Goal: Complete application form

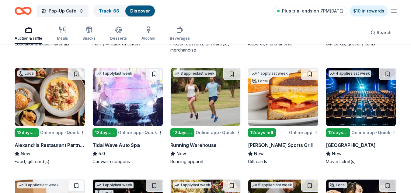
scroll to position [979, 0]
click at [188, 88] on img at bounding box center [206, 97] width 70 height 58
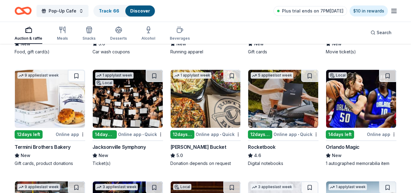
scroll to position [1100, 0]
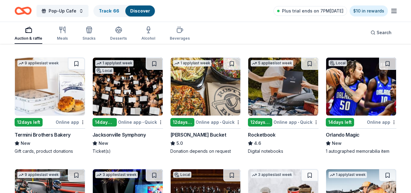
click at [347, 61] on div "Local" at bounding box center [337, 63] width 23 height 10
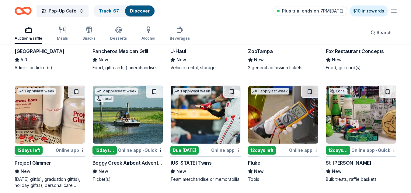
scroll to position [1425, 0]
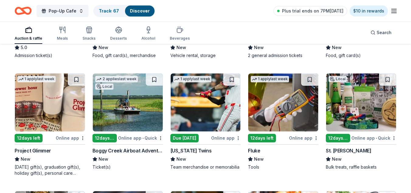
click at [47, 106] on img at bounding box center [50, 102] width 70 height 58
click at [367, 119] on img at bounding box center [361, 102] width 70 height 58
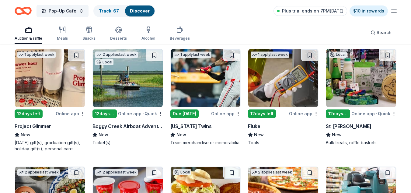
scroll to position [1462, 0]
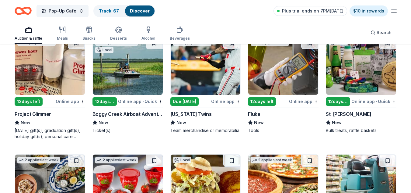
click at [281, 64] on img at bounding box center [283, 66] width 70 height 58
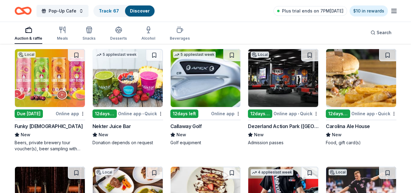
scroll to position [1697, 0]
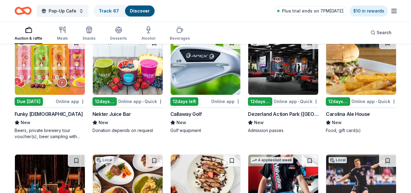
click at [197, 72] on img at bounding box center [206, 66] width 70 height 58
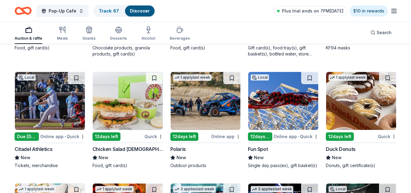
scroll to position [3400, 0]
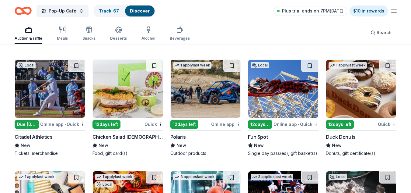
click at [125, 90] on img at bounding box center [128, 89] width 70 height 58
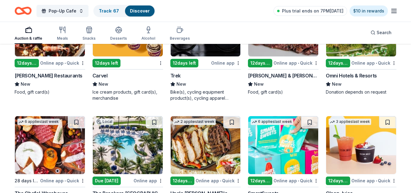
scroll to position [3842, 0]
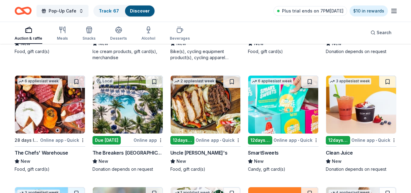
click at [59, 106] on img at bounding box center [50, 105] width 70 height 58
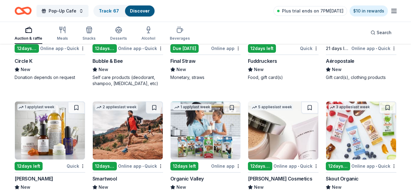
scroll to position [4305, 0]
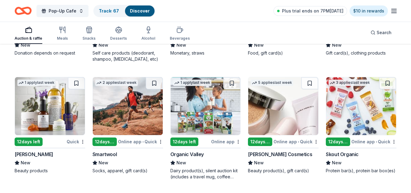
click at [55, 115] on img at bounding box center [50, 106] width 70 height 58
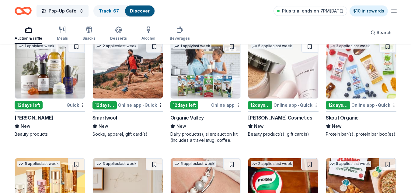
scroll to position [4354, 0]
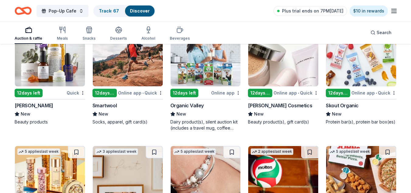
click at [218, 71] on img at bounding box center [206, 57] width 70 height 58
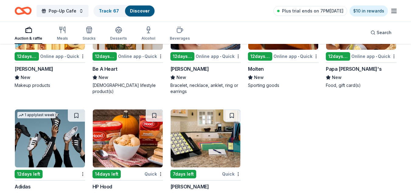
scroll to position [4533, 0]
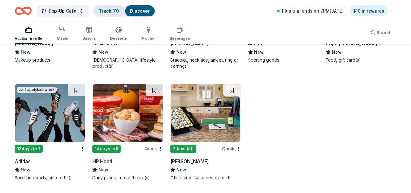
click at [118, 10] on link "Track · 70" at bounding box center [109, 10] width 20 height 5
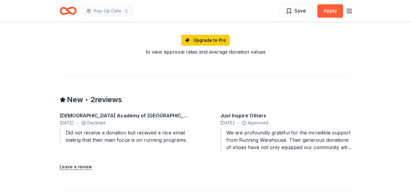
scroll to position [519, 0]
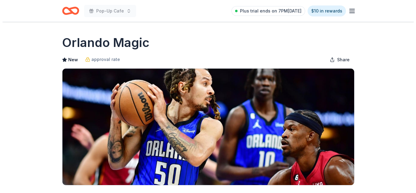
scroll to position [168, 0]
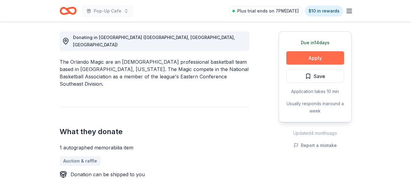
click at [321, 56] on button "Apply" at bounding box center [316, 57] width 58 height 13
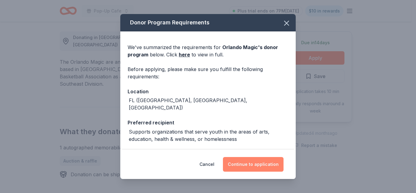
click at [245, 164] on button "Continue to application" at bounding box center [253, 164] width 61 height 15
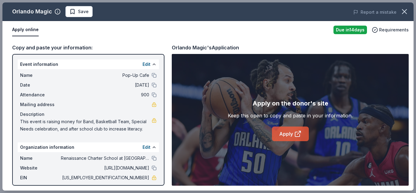
click at [297, 140] on link "Apply" at bounding box center [290, 133] width 37 height 15
click at [78, 8] on span "Save" at bounding box center [83, 11] width 11 height 7
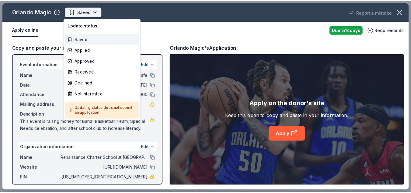
scroll to position [0, 0]
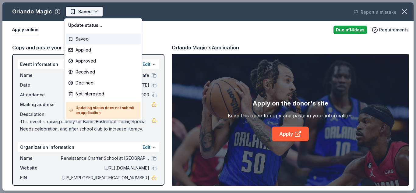
click at [94, 11] on body "Pop-Up Cafe Saved Apply Due in 14 days Share Orlando Magic New approval rate Sh…" at bounding box center [205, 96] width 411 height 193
click at [96, 47] on div "Applied" at bounding box center [103, 49] width 75 height 11
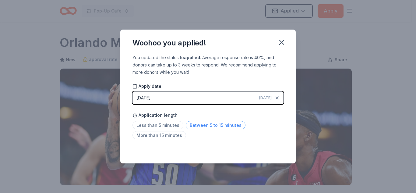
click at [195, 126] on span "Between 5 to 15 minutes" at bounding box center [216, 125] width 60 height 8
click at [282, 41] on icon "button" at bounding box center [281, 42] width 9 height 9
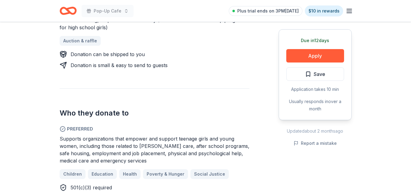
scroll to position [287, 0]
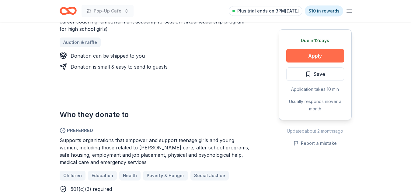
click at [322, 56] on button "Apply" at bounding box center [316, 55] width 58 height 13
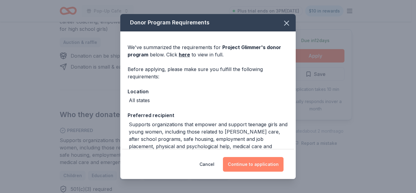
click at [258, 162] on button "Continue to application" at bounding box center [253, 164] width 61 height 15
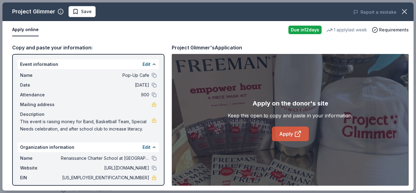
click at [294, 130] on icon at bounding box center [297, 133] width 7 height 7
click at [406, 12] on icon "button" at bounding box center [404, 11] width 9 height 9
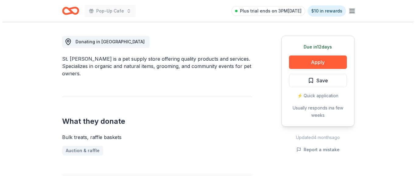
scroll to position [168, 0]
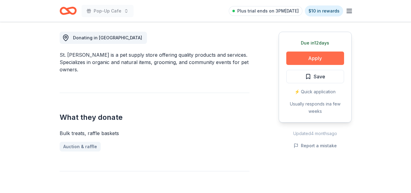
click at [328, 55] on button "Apply" at bounding box center [316, 57] width 58 height 13
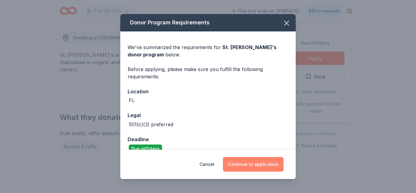
click at [255, 167] on button "Continue to application" at bounding box center [253, 164] width 61 height 15
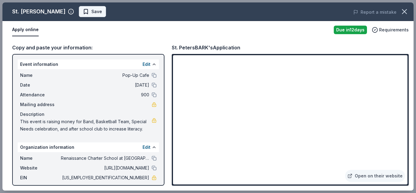
click at [91, 12] on span "Save" at bounding box center [96, 11] width 11 height 7
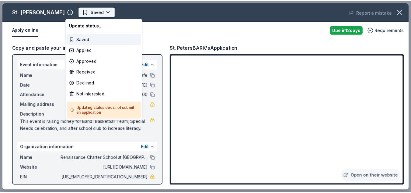
scroll to position [0, 0]
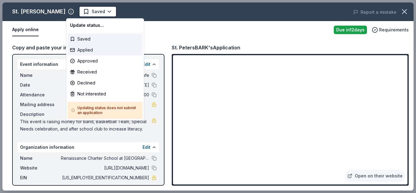
click at [86, 52] on div "Applied" at bounding box center [105, 49] width 75 height 11
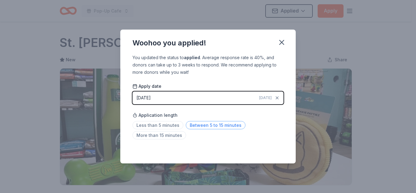
click at [213, 125] on span "Between 5 to 15 minutes" at bounding box center [216, 125] width 60 height 8
click at [283, 39] on icon "button" at bounding box center [281, 42] width 9 height 9
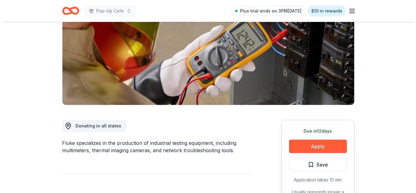
scroll to position [83, 0]
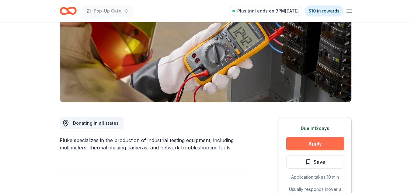
click at [327, 142] on button "Apply" at bounding box center [316, 143] width 58 height 13
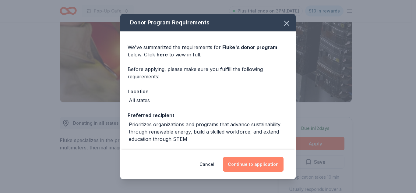
click at [256, 166] on button "Continue to application" at bounding box center [253, 164] width 61 height 15
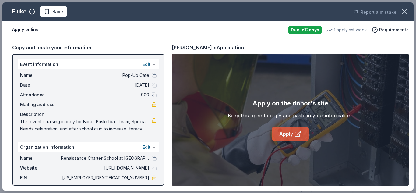
click at [295, 127] on link "Apply" at bounding box center [290, 133] width 37 height 15
click at [53, 12] on span "Save" at bounding box center [57, 11] width 11 height 7
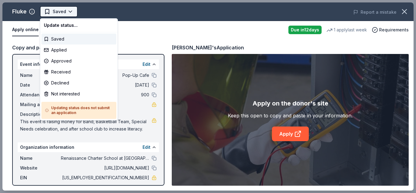
scroll to position [0, 0]
click at [68, 15] on html "Pop-Up Cafe Saved Apply Due in 12 days Share Fluke New 1 apply last week approv…" at bounding box center [208, 96] width 416 height 193
click at [68, 49] on div "Applied" at bounding box center [78, 49] width 75 height 11
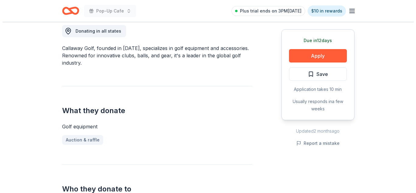
scroll to position [181, 0]
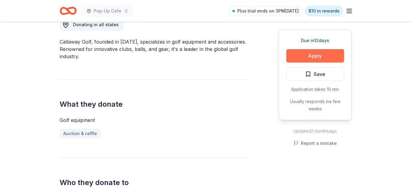
click at [327, 57] on button "Apply" at bounding box center [316, 55] width 58 height 13
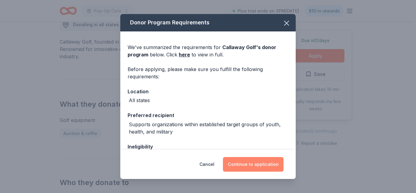
click at [268, 160] on button "Continue to application" at bounding box center [253, 164] width 61 height 15
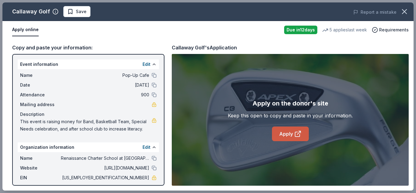
click at [288, 135] on link "Apply" at bounding box center [290, 133] width 37 height 15
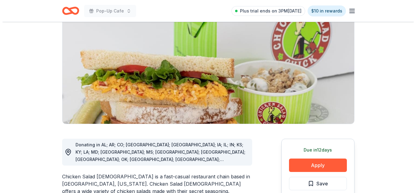
scroll to position [66, 0]
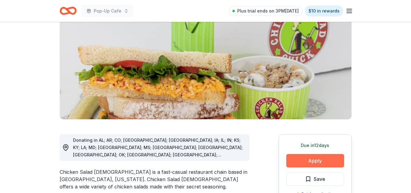
click at [315, 162] on button "Apply" at bounding box center [316, 160] width 58 height 13
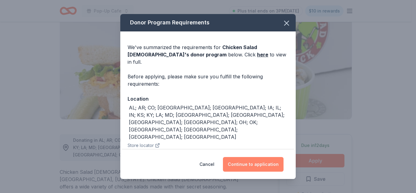
click at [264, 166] on button "Continue to application" at bounding box center [253, 164] width 61 height 15
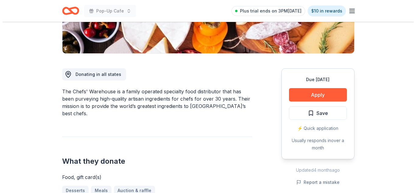
scroll to position [139, 0]
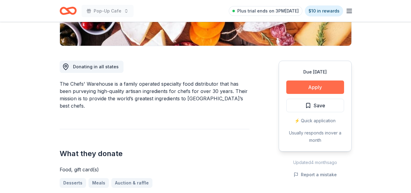
click at [319, 81] on button "Apply" at bounding box center [316, 86] width 58 height 13
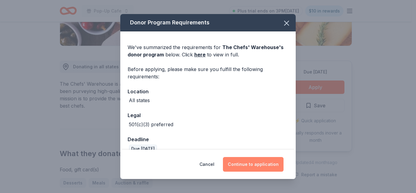
click at [268, 166] on button "Continue to application" at bounding box center [253, 164] width 61 height 15
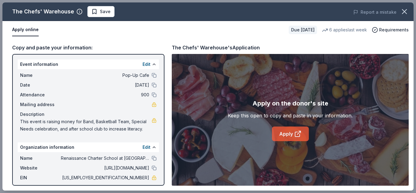
click at [284, 136] on link "Apply" at bounding box center [290, 133] width 37 height 15
click at [105, 10] on span "Save" at bounding box center [105, 11] width 11 height 7
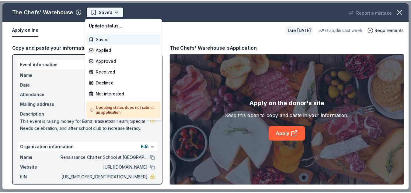
scroll to position [0, 0]
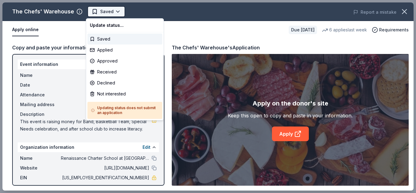
click at [107, 13] on body "Pop-Up Cafe Saved Apply Due in 28 days Share The Chefs' Warehouse New • 1 revie…" at bounding box center [205, 96] width 411 height 193
click at [109, 51] on div "Applied" at bounding box center [124, 49] width 75 height 11
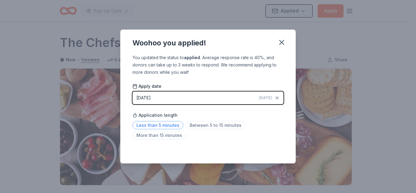
click at [171, 124] on span "Less than 5 minutes" at bounding box center [157, 125] width 51 height 8
click at [283, 42] on icon "button" at bounding box center [281, 42] width 9 height 9
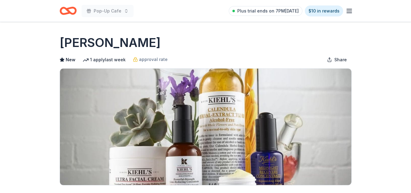
drag, startPoint x: 401, startPoint y: 29, endPoint x: 403, endPoint y: 69, distance: 39.9
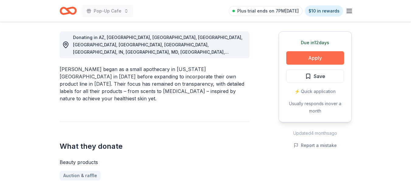
click at [332, 60] on button "Apply" at bounding box center [316, 57] width 58 height 13
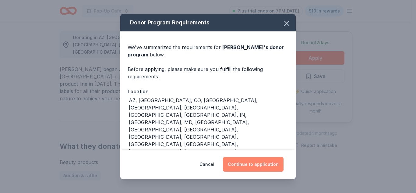
click at [258, 163] on button "Continue to application" at bounding box center [253, 164] width 61 height 15
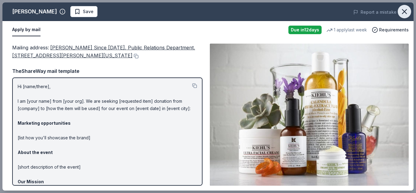
click at [408, 11] on icon "button" at bounding box center [404, 11] width 9 height 9
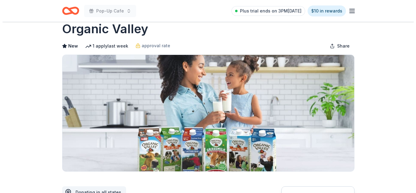
scroll to position [182, 0]
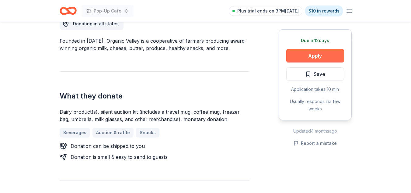
click at [308, 55] on button "Apply" at bounding box center [316, 55] width 58 height 13
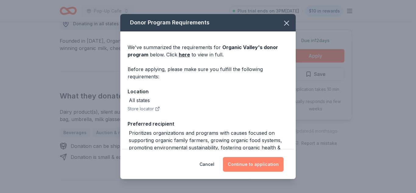
click at [273, 162] on button "Continue to application" at bounding box center [253, 164] width 61 height 15
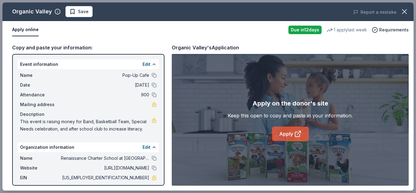
click at [289, 128] on link "Apply" at bounding box center [290, 133] width 37 height 15
